Goal: Information Seeking & Learning: Learn about a topic

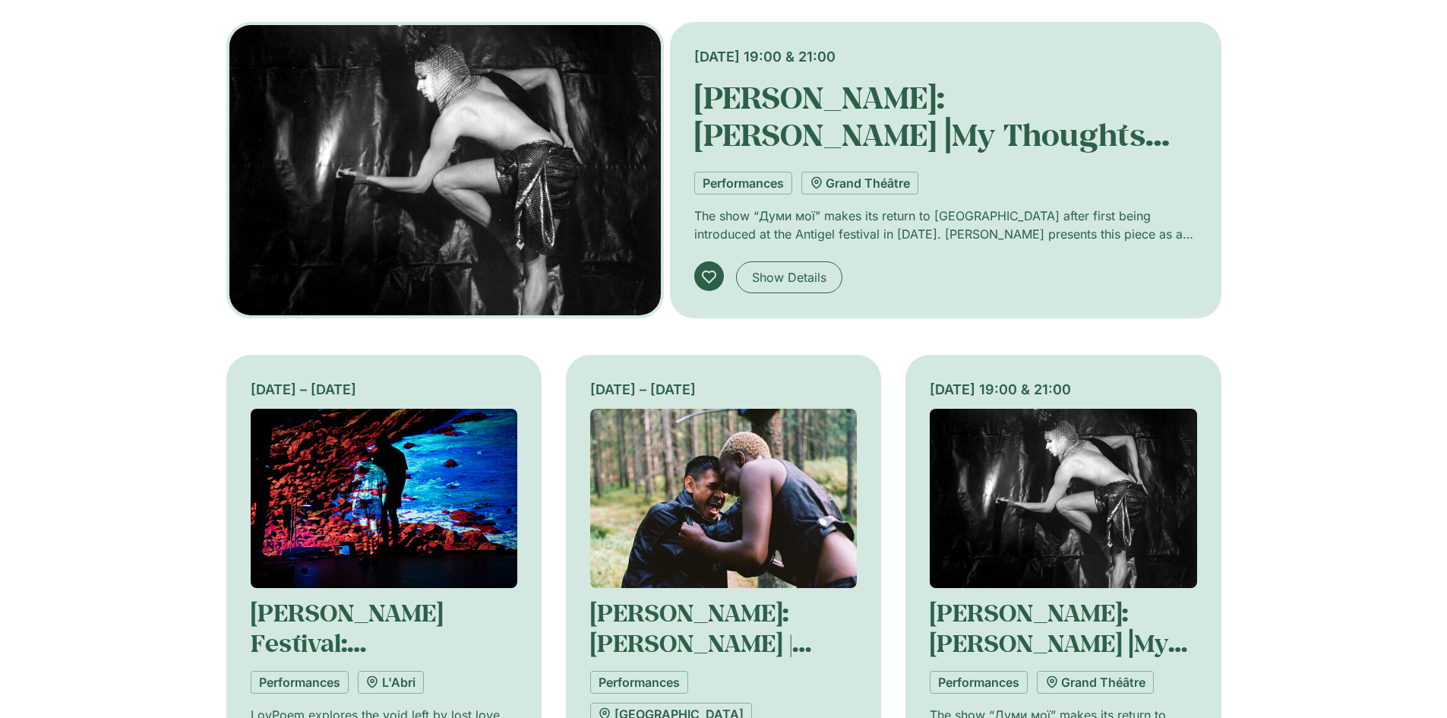
scroll to position [380, 0]
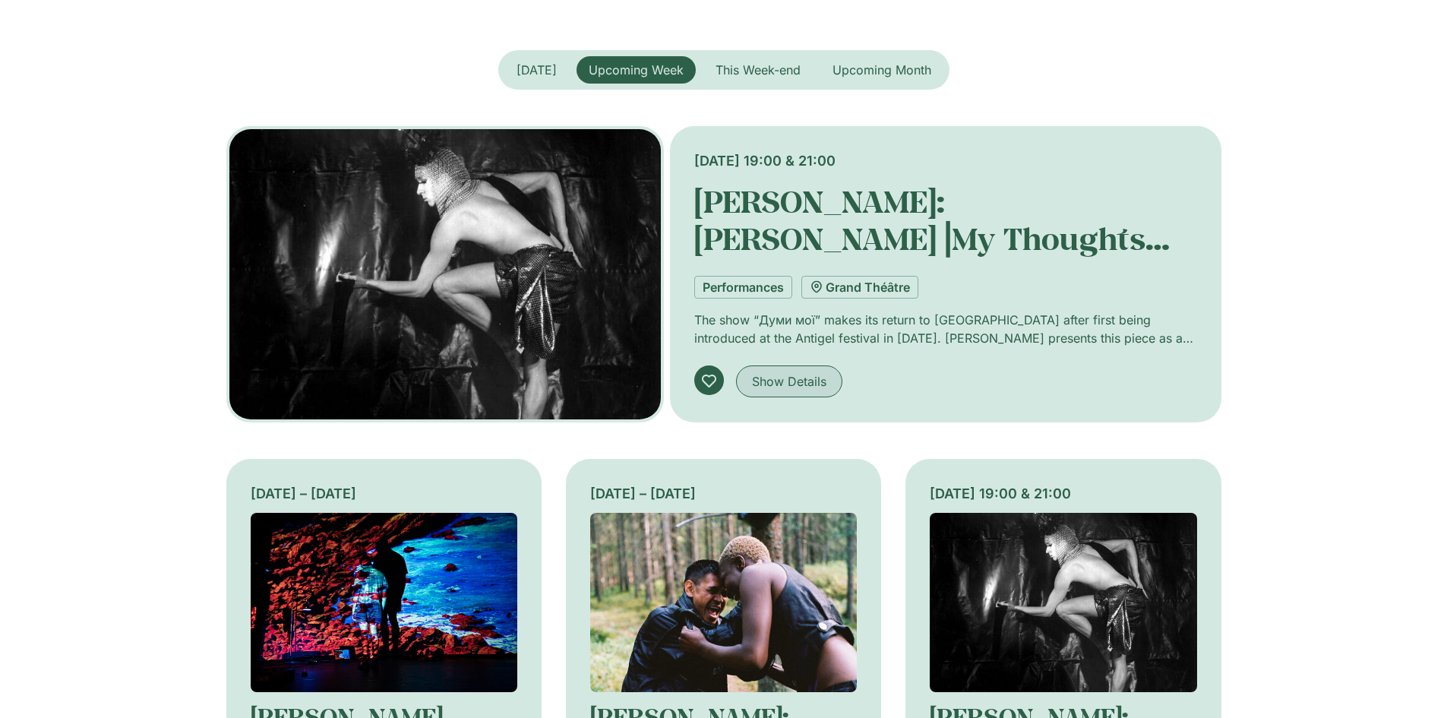
click at [775, 379] on span "Show Details" at bounding box center [789, 381] width 74 height 18
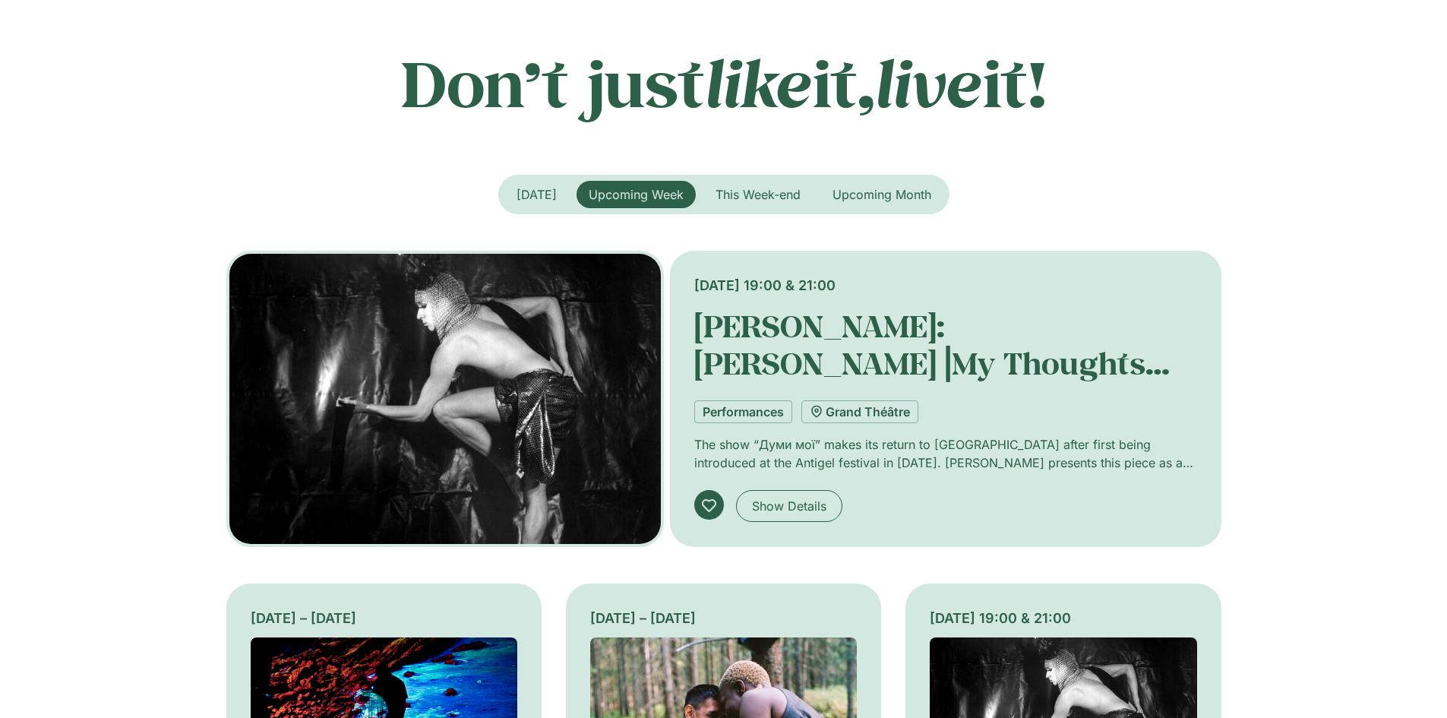
scroll to position [0, 0]
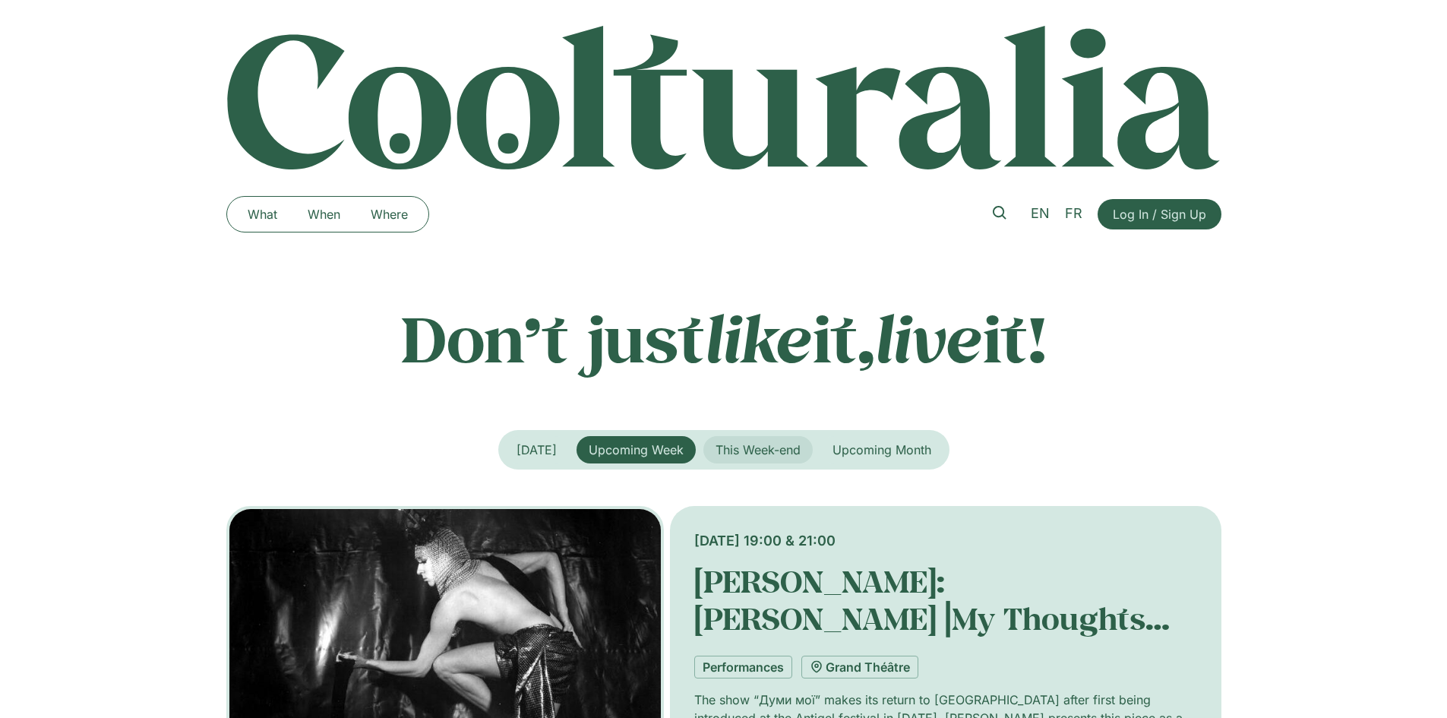
click at [809, 451] on button "This Week-end" at bounding box center [758, 449] width 109 height 27
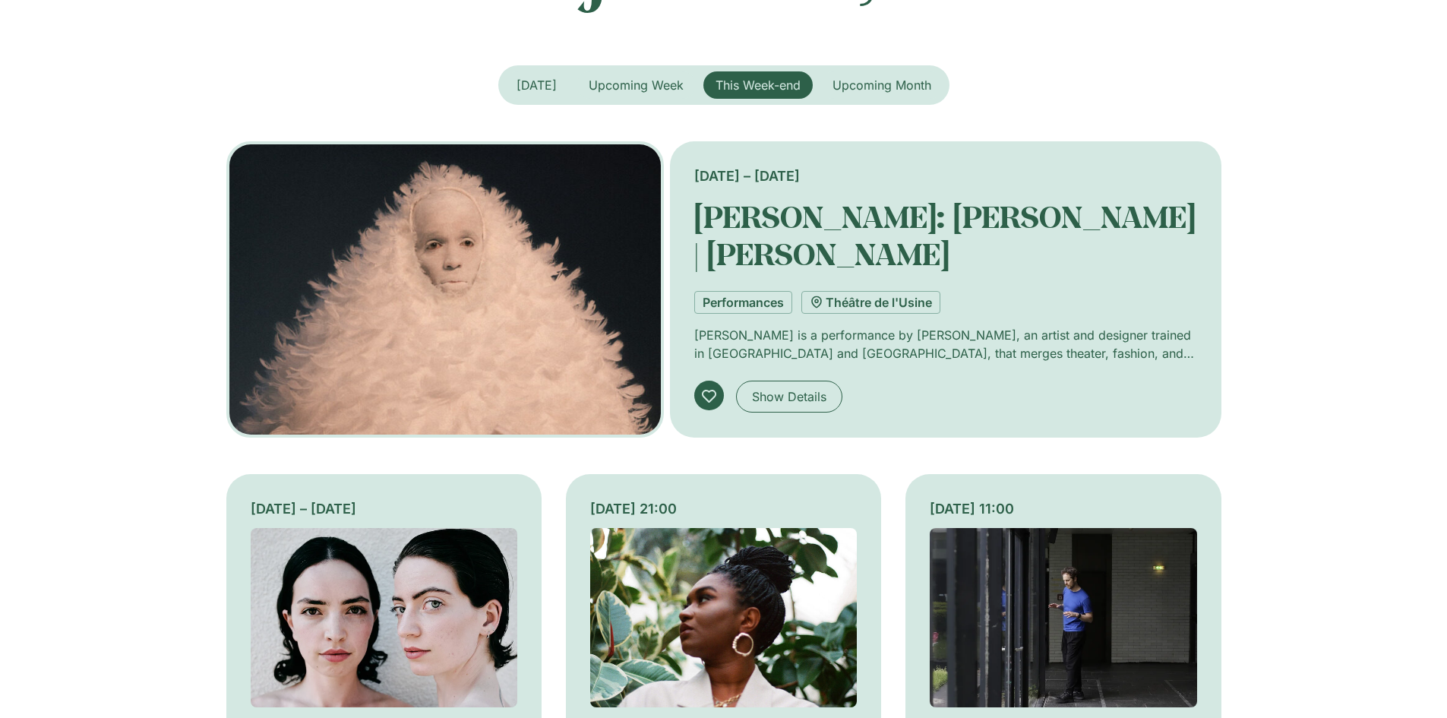
scroll to position [456, 0]
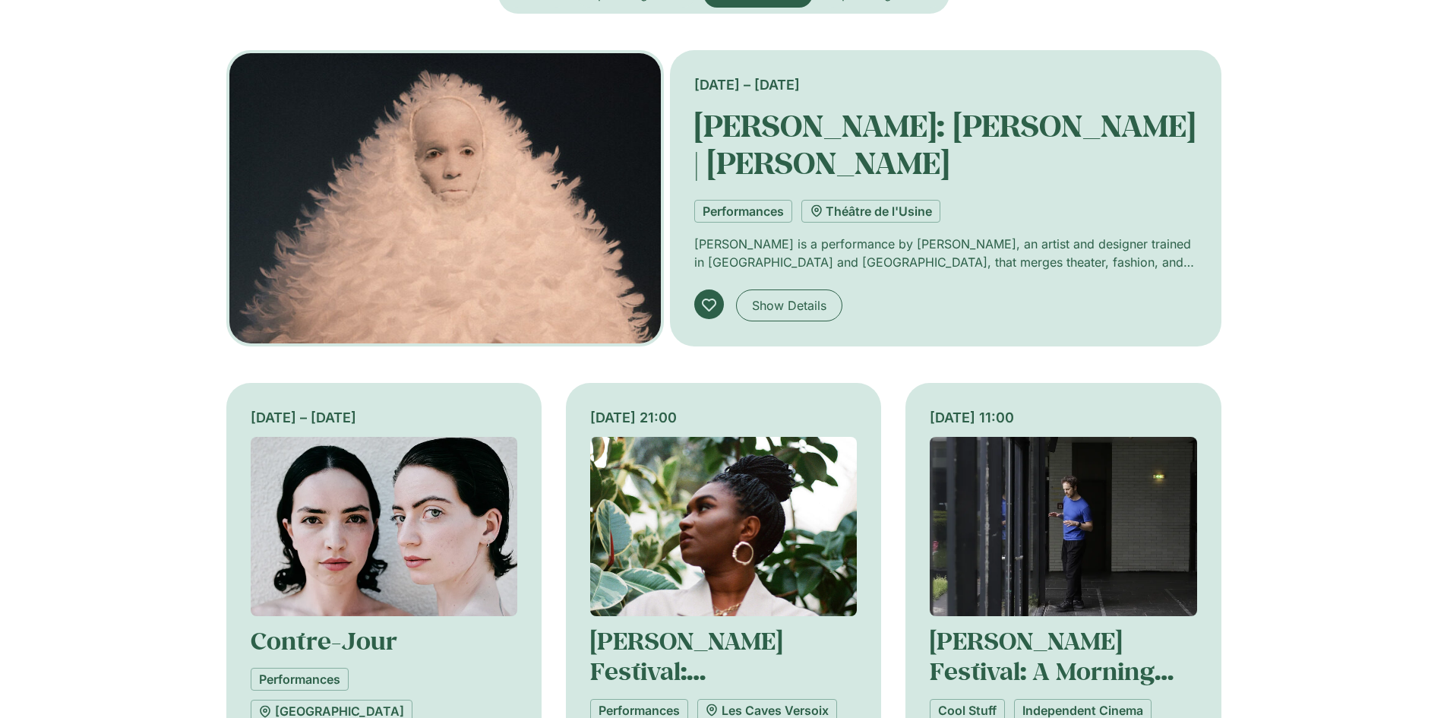
click at [540, 257] on img "Tabs. Open items with Enter or Space, close with Escape and navigate using the …" at bounding box center [445, 198] width 438 height 296
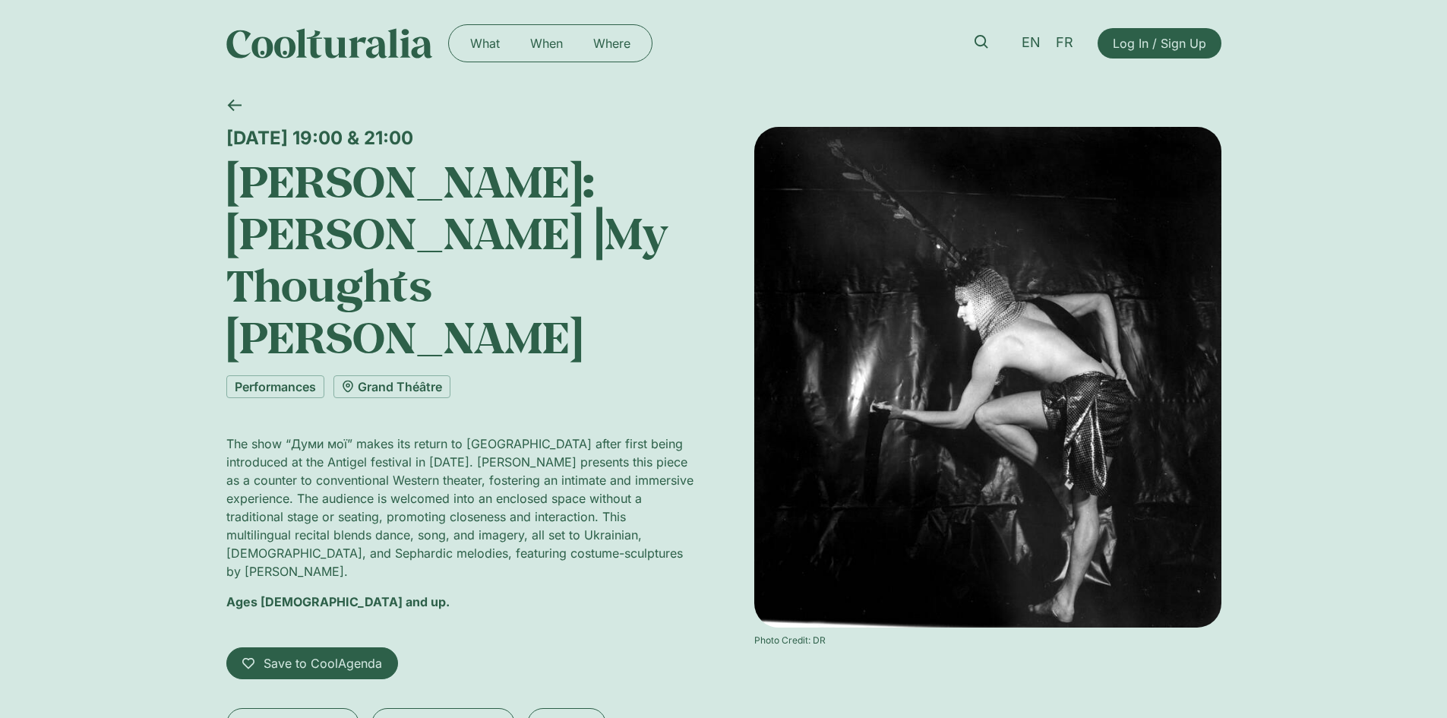
scroll to position [76, 0]
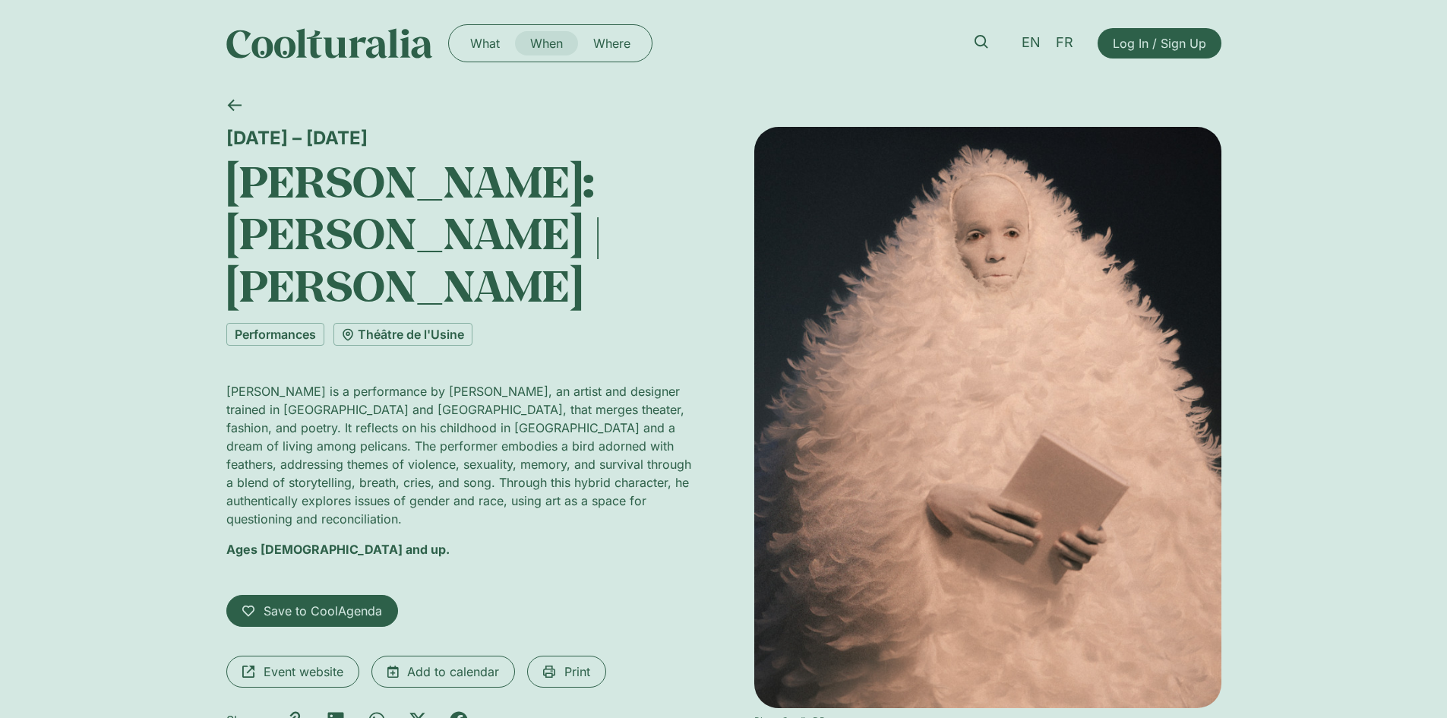
click at [549, 48] on link "When" at bounding box center [546, 43] width 63 height 24
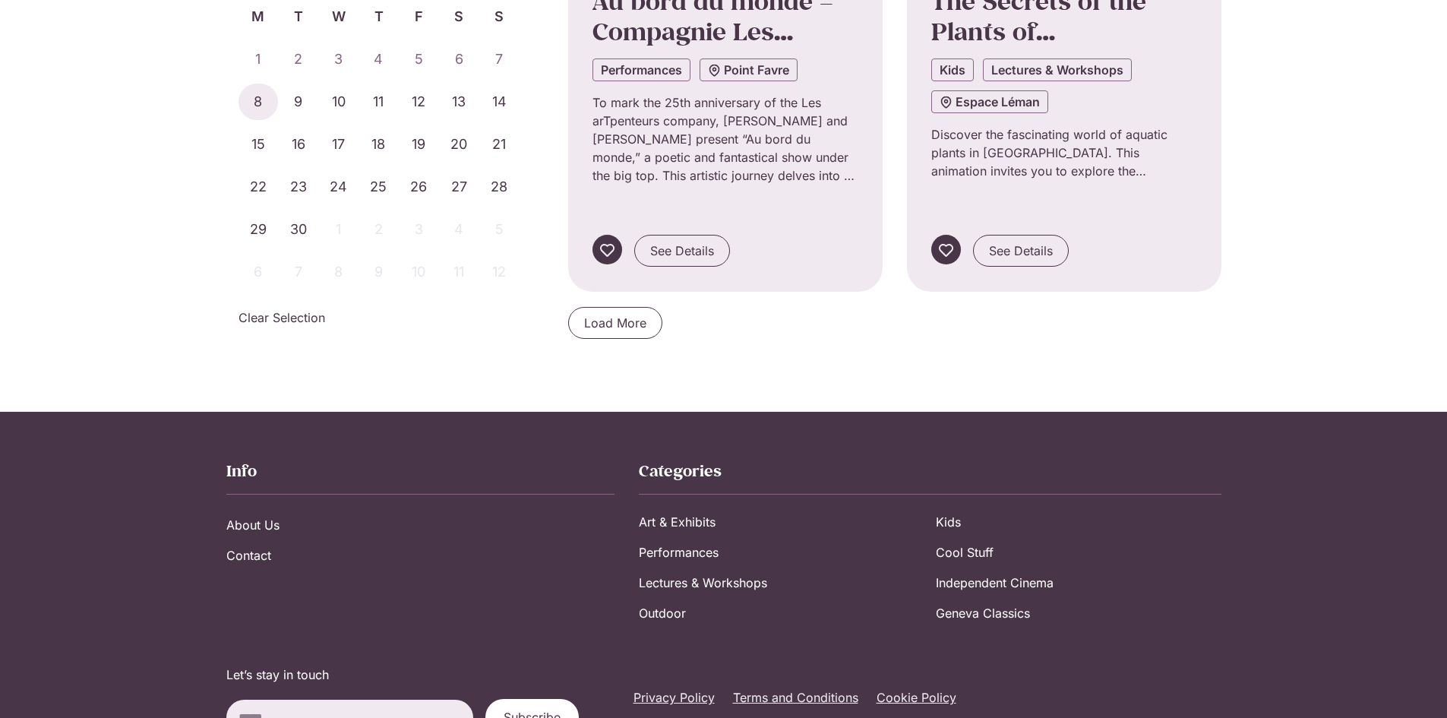
scroll to position [1614, 0]
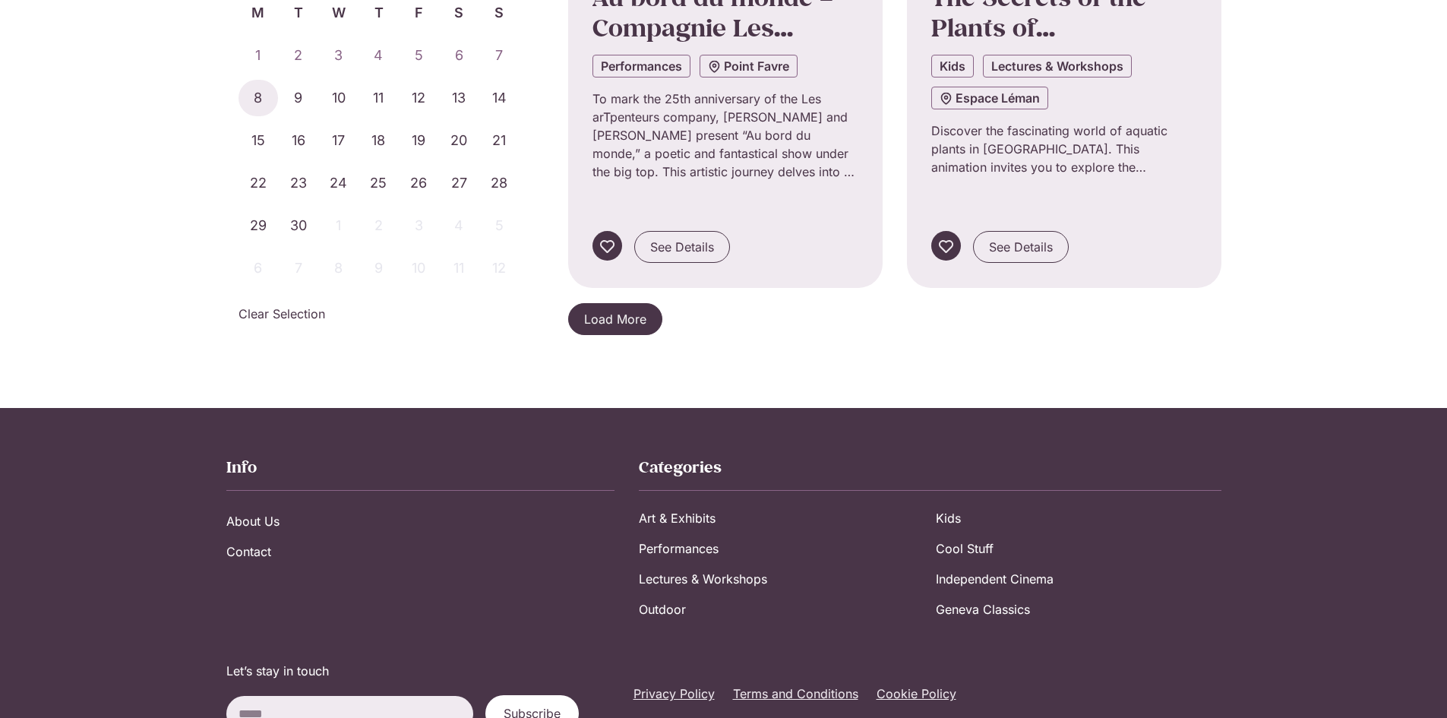
click at [629, 310] on span "Load More" at bounding box center [615, 319] width 62 height 18
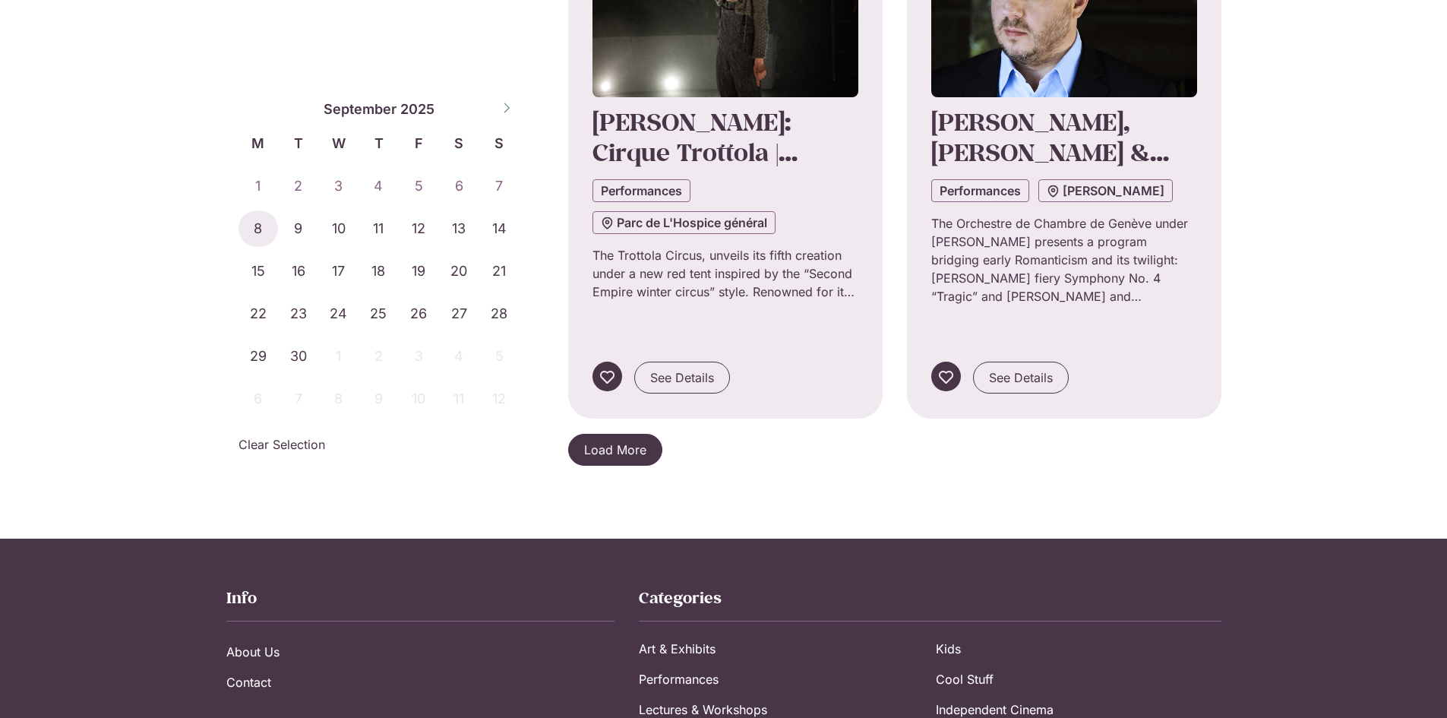
scroll to position [3271, 0]
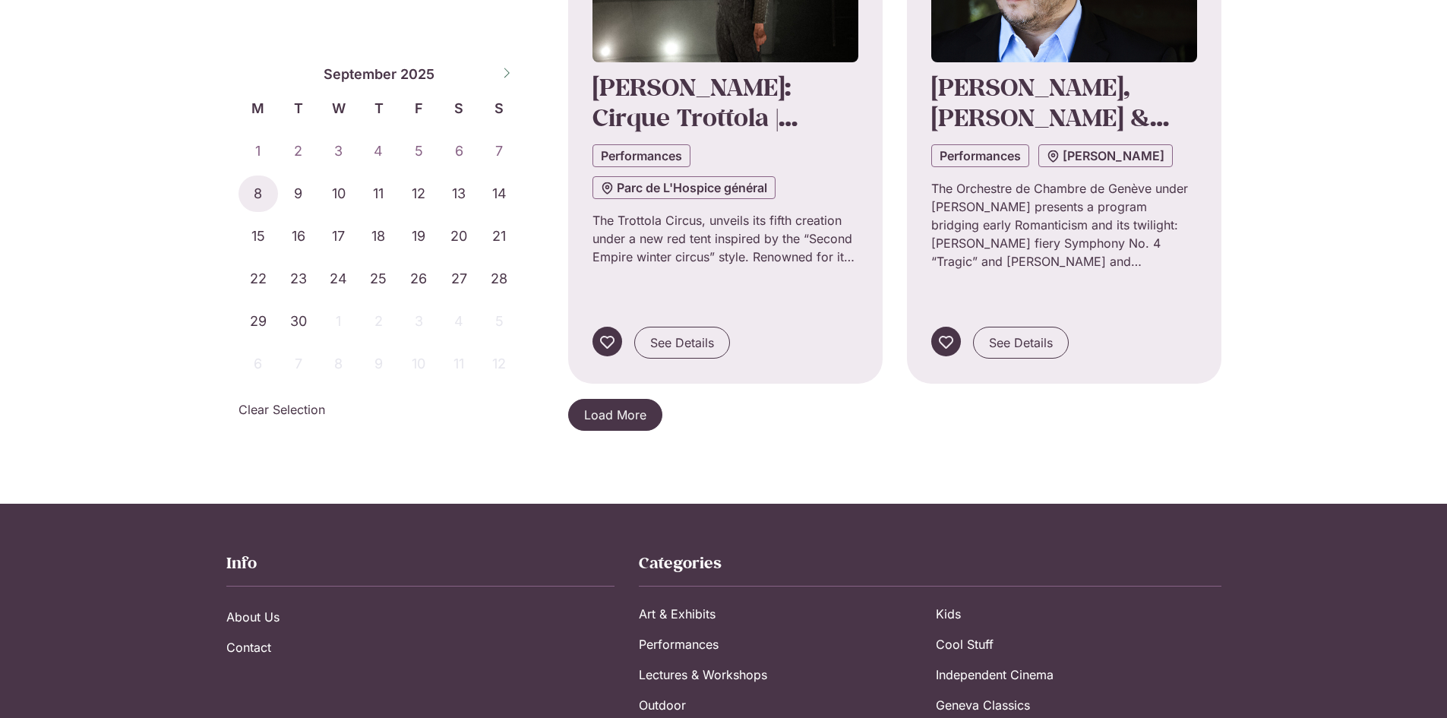
click at [609, 406] on span "Load More" at bounding box center [615, 415] width 62 height 18
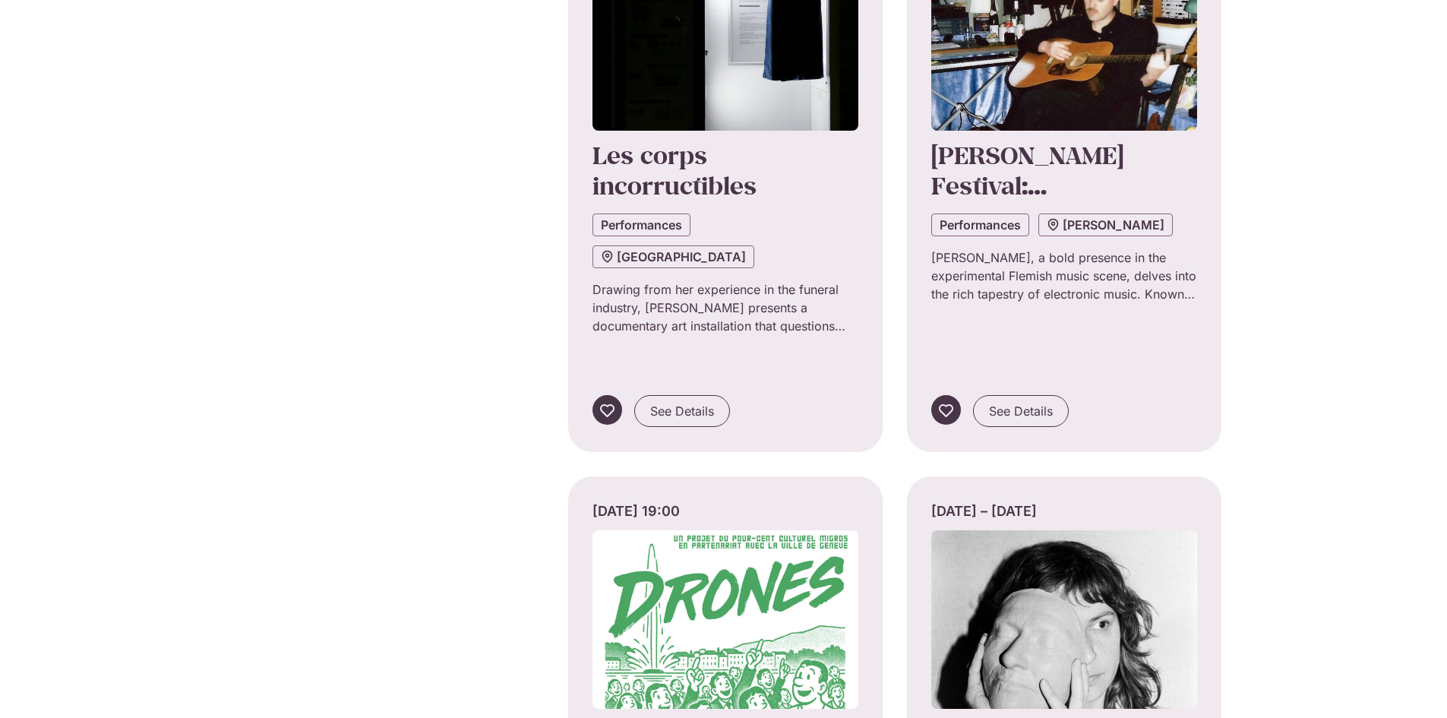
scroll to position [4910, 0]
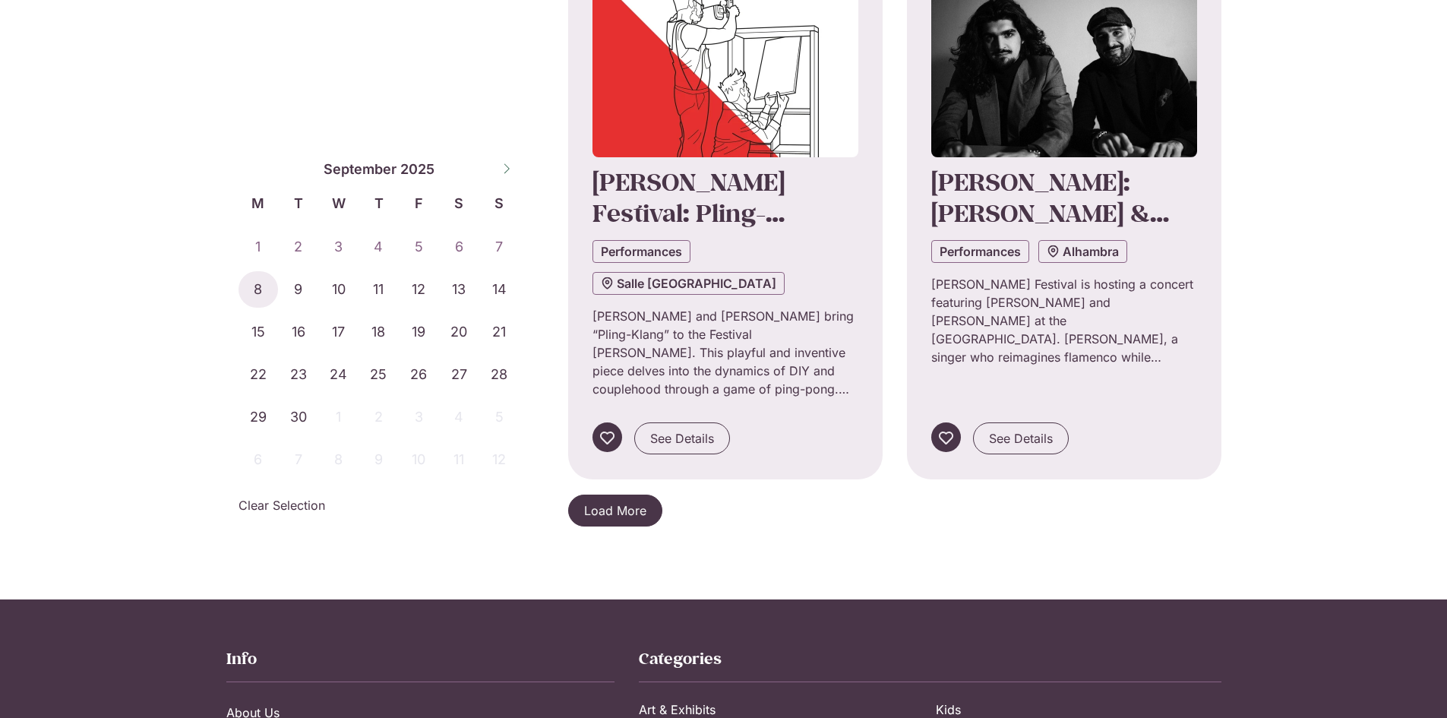
click at [609, 501] on span "Load More" at bounding box center [615, 510] width 62 height 18
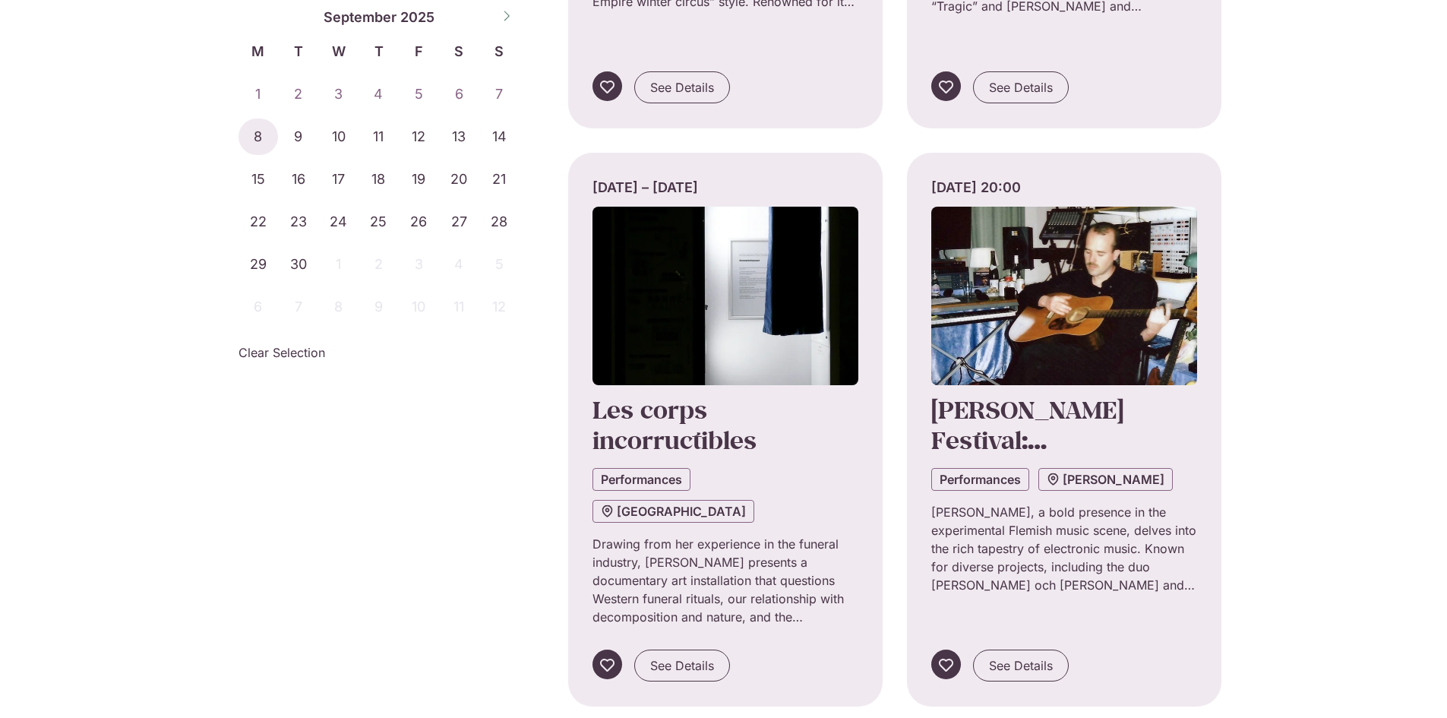
scroll to position [3282, 0]
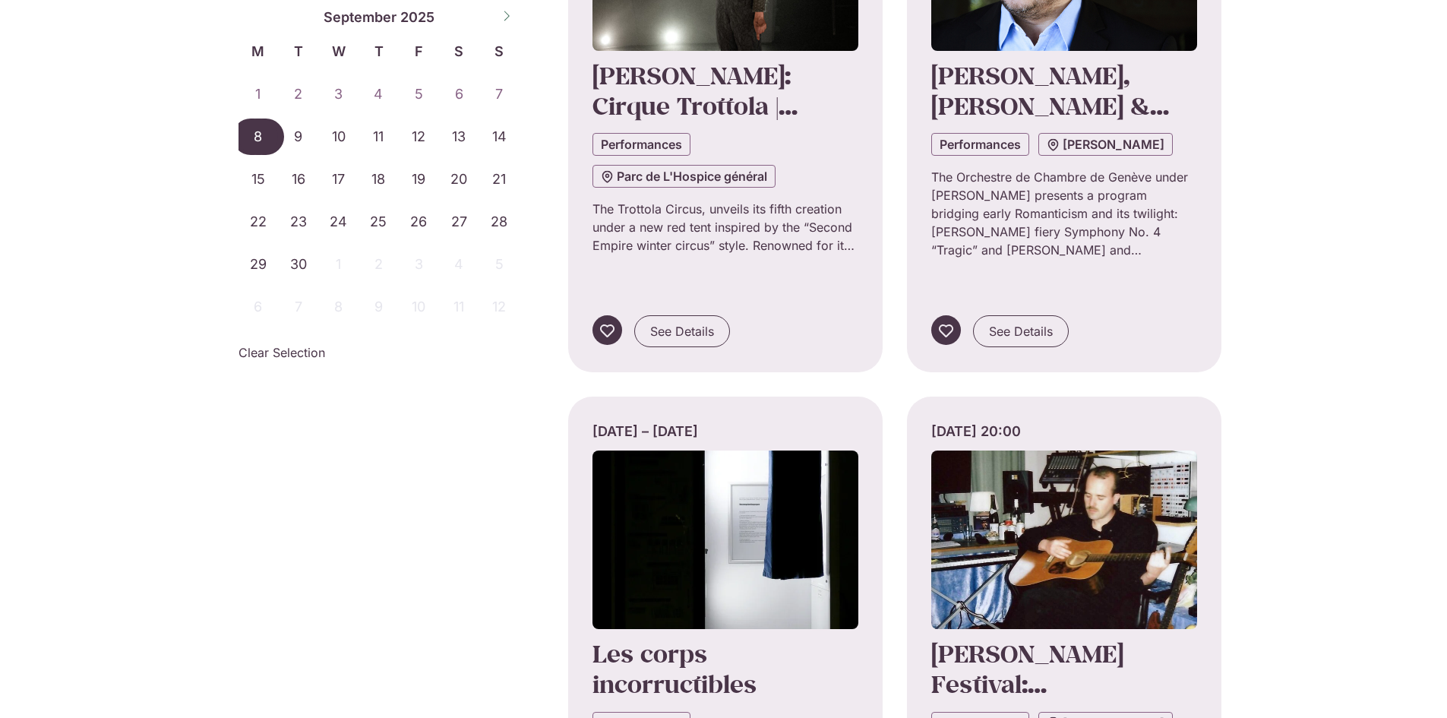
click at [254, 147] on span "8" at bounding box center [259, 137] width 40 height 36
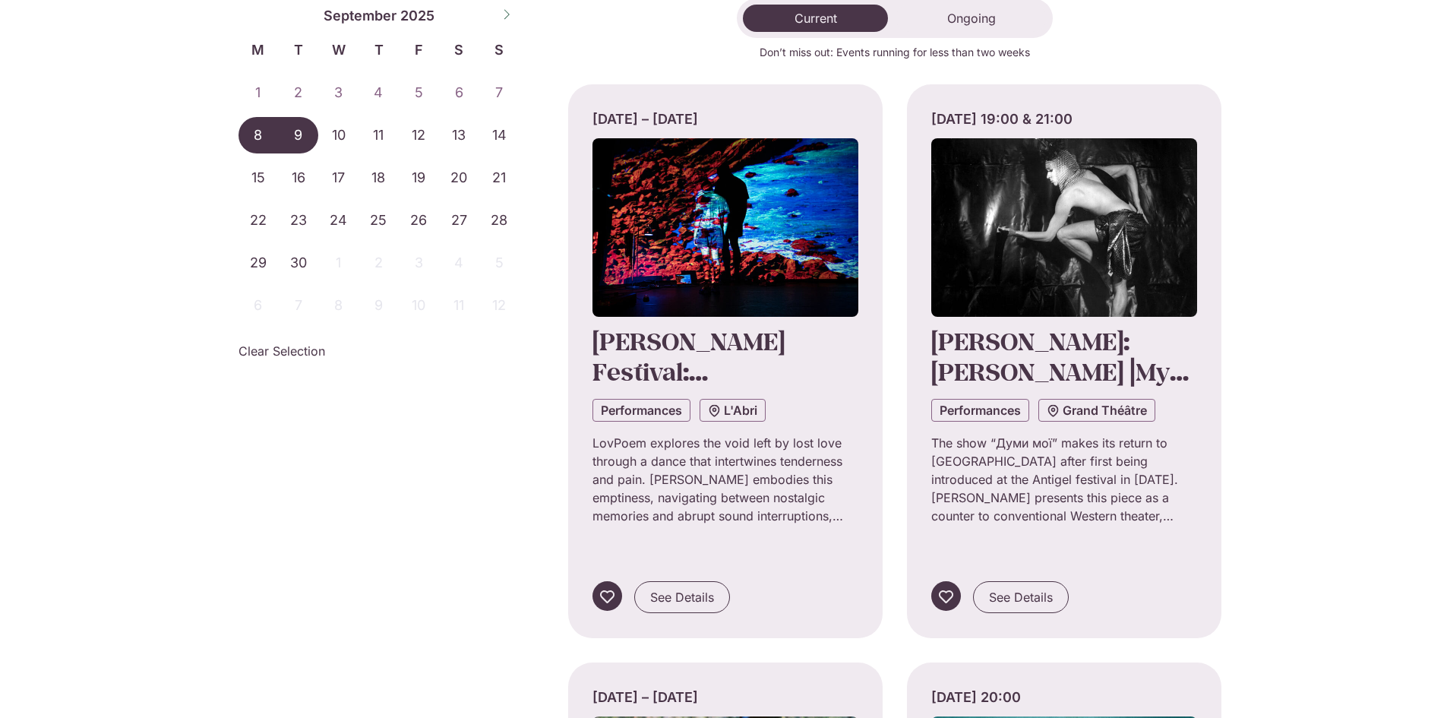
scroll to position [0, 0]
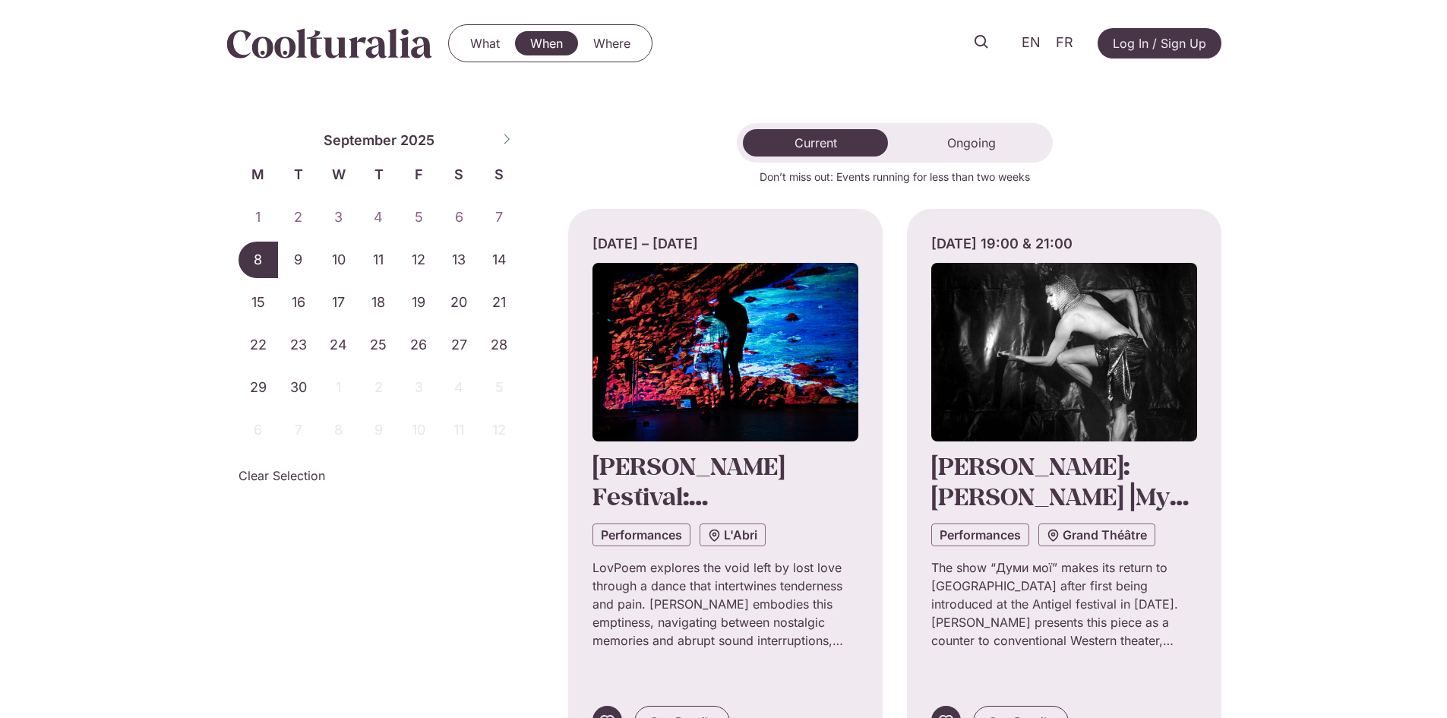
click at [258, 261] on span "8" at bounding box center [259, 260] width 40 height 36
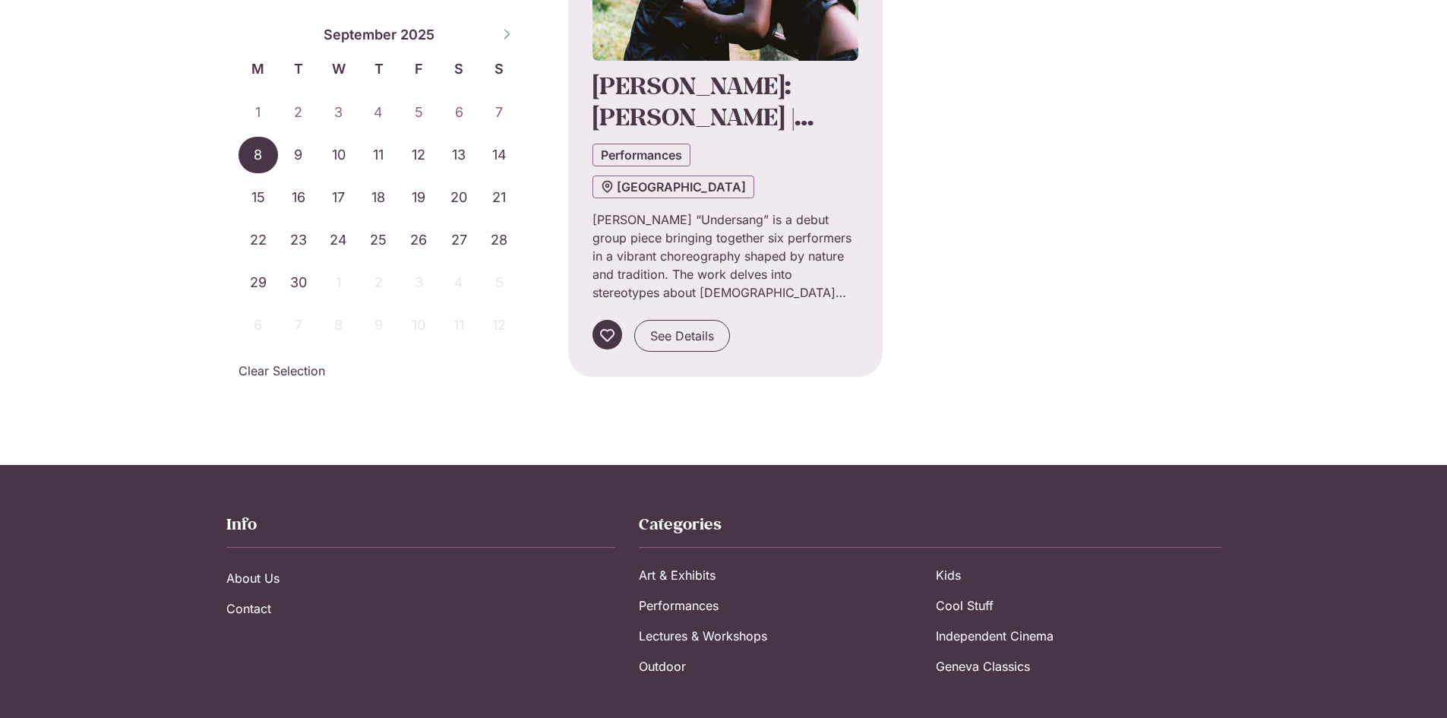
scroll to position [1042, 0]
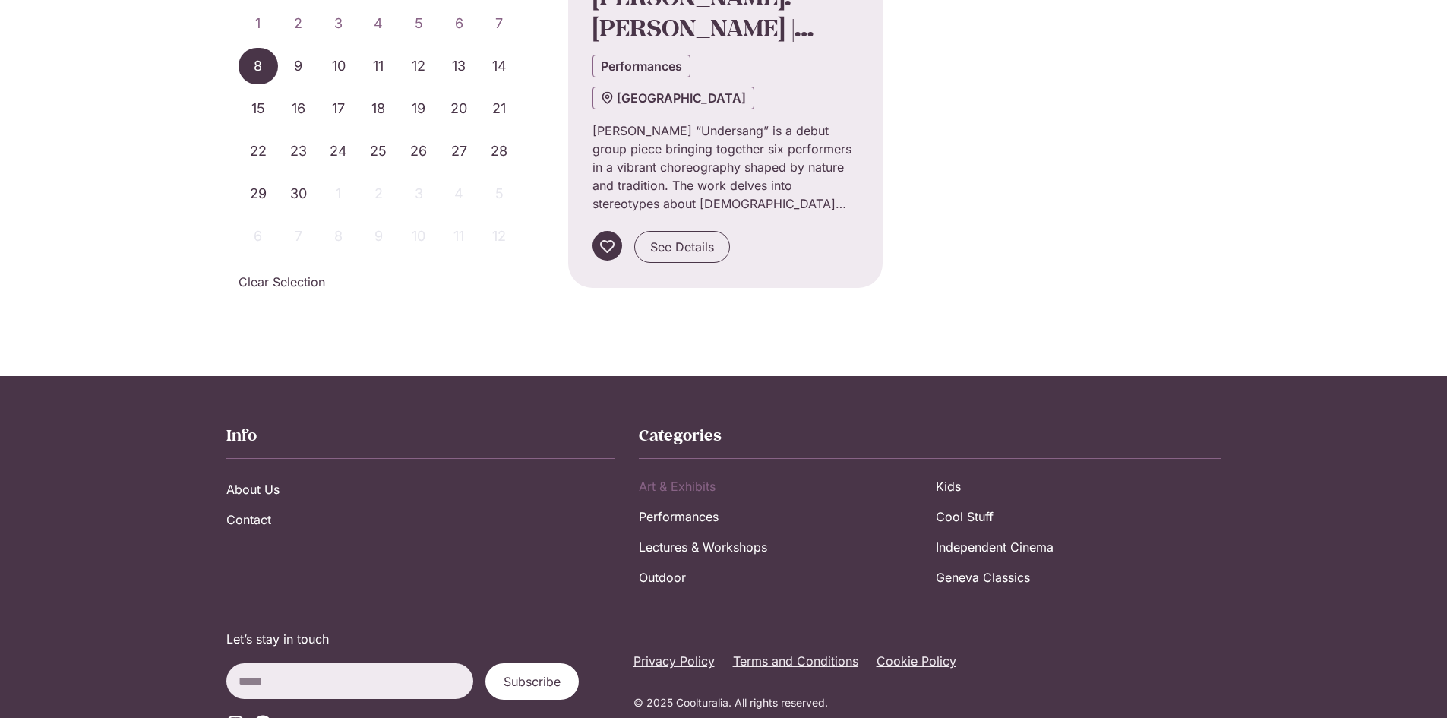
click at [677, 471] on link "Art & Exhibits" at bounding box center [781, 486] width 285 height 30
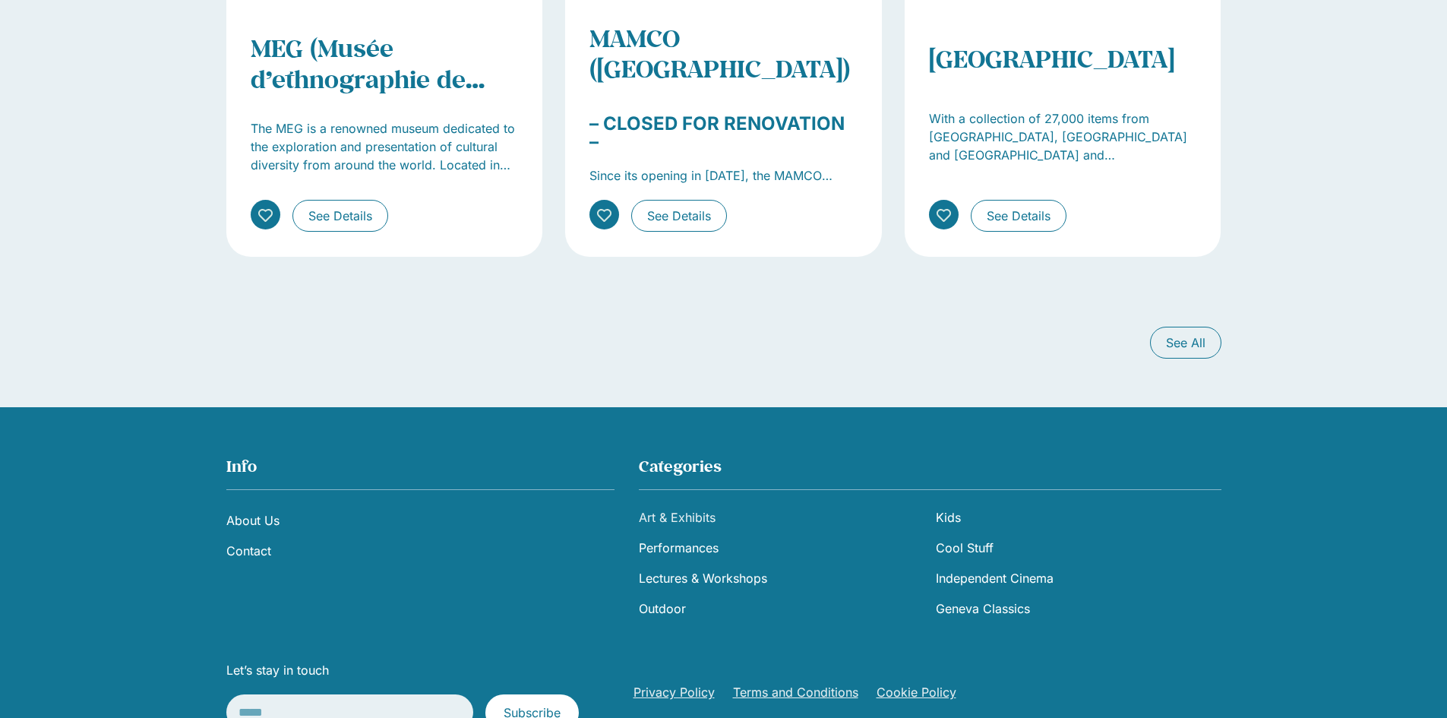
scroll to position [2203, 0]
